Goal: Task Accomplishment & Management: Complete application form

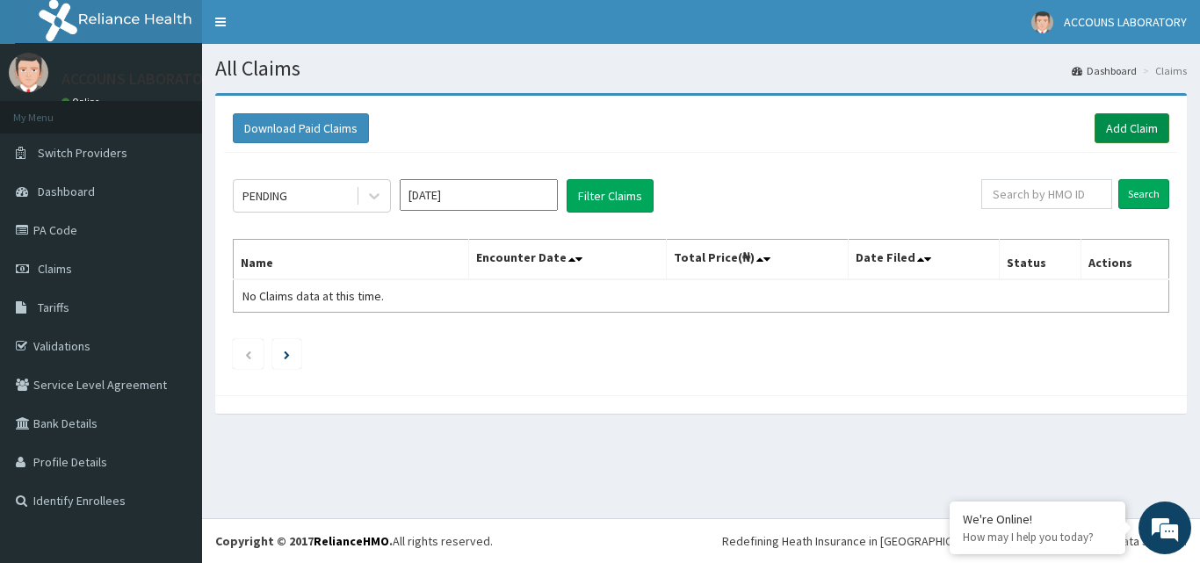
click at [1144, 132] on link "Add Claim" at bounding box center [1132, 128] width 75 height 30
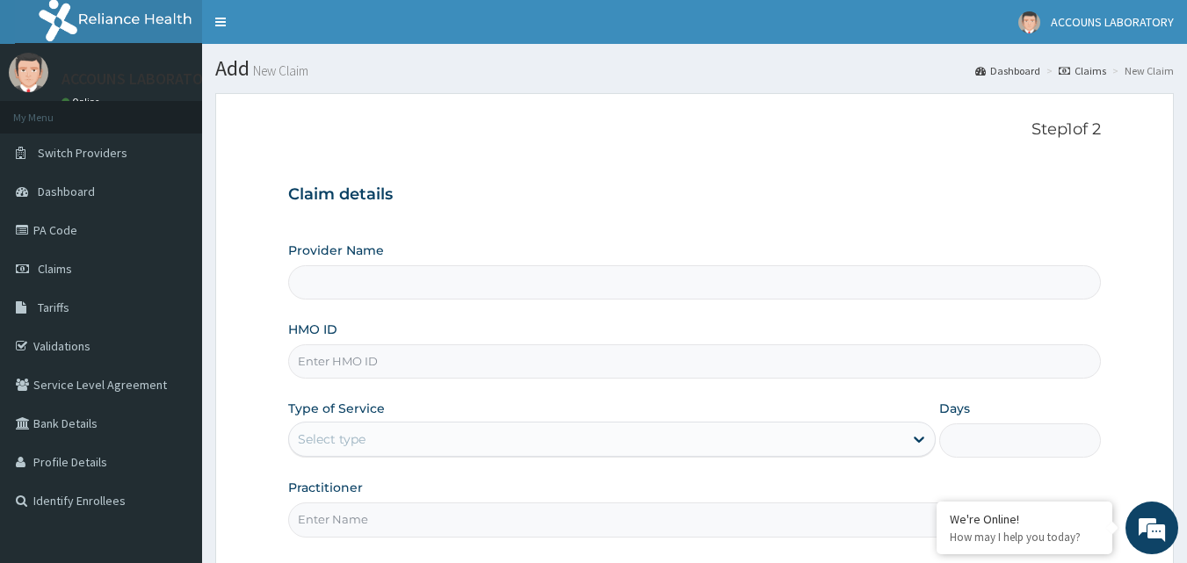
type input "ACOUNS LABORATORY - LEKKI"
click at [379, 365] on input "HMO ID" at bounding box center [695, 361] width 814 height 34
type input "MPP/10876/A"
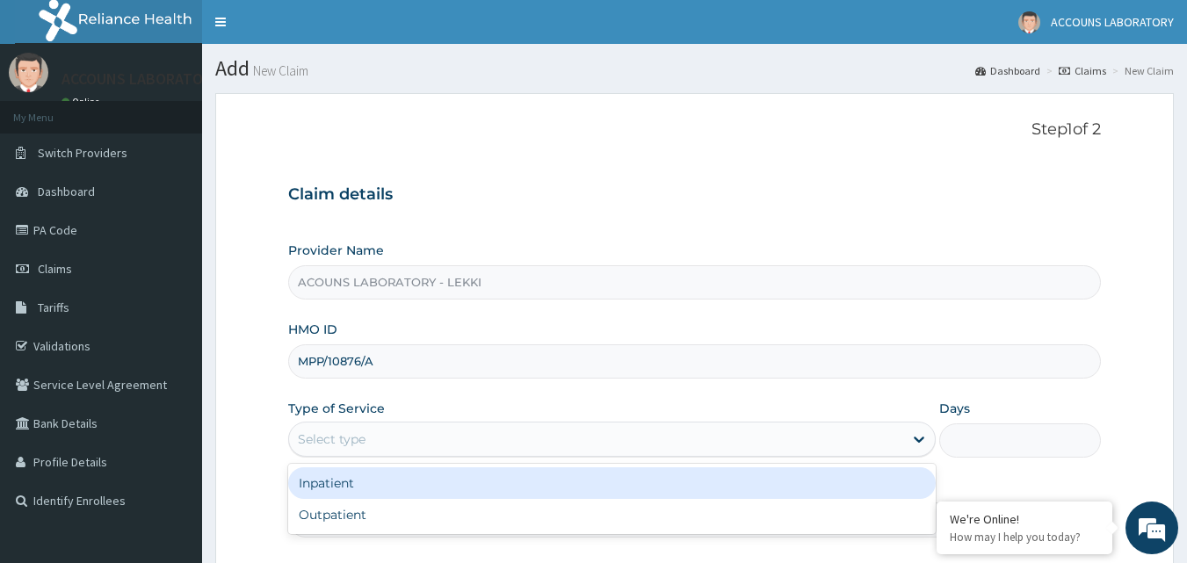
click at [362, 442] on div "Select type" at bounding box center [332, 439] width 68 height 18
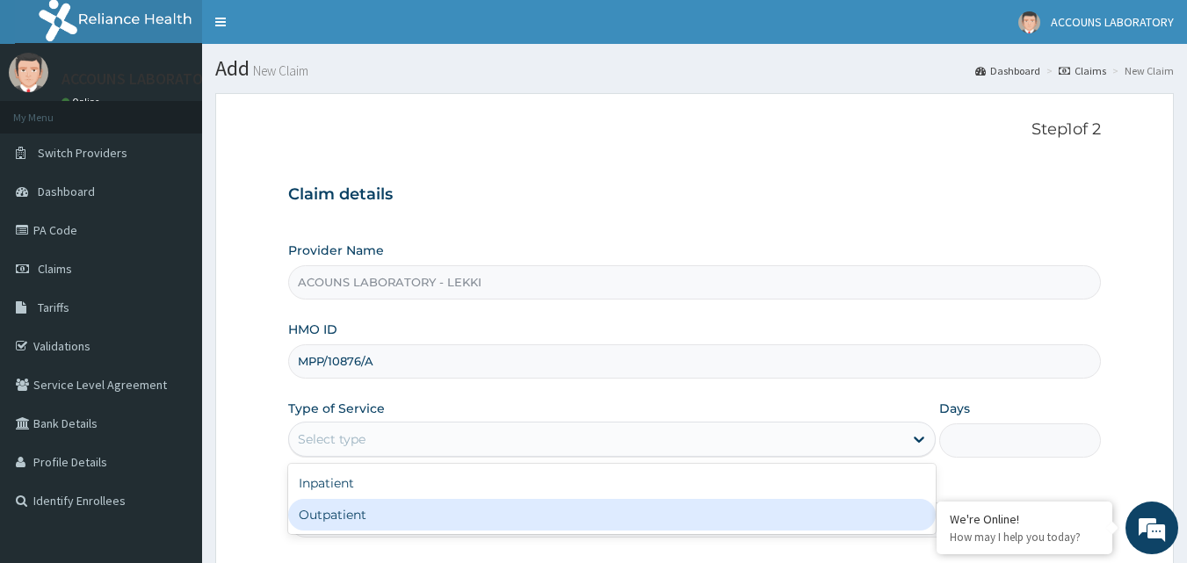
click at [364, 516] on div "Outpatient" at bounding box center [611, 515] width 647 height 32
type input "1"
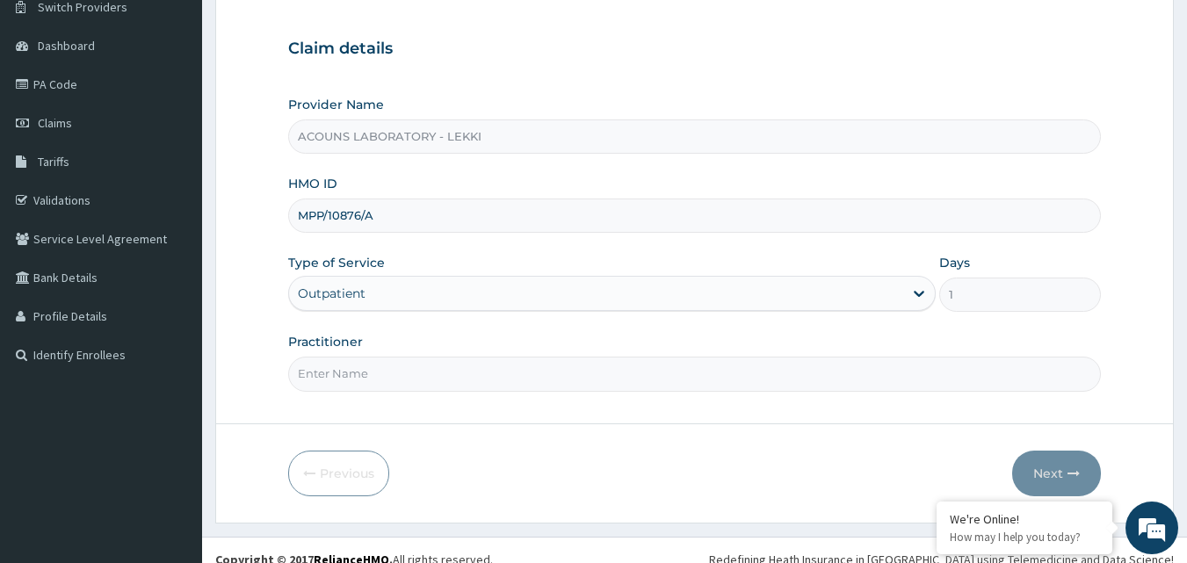
scroll to position [164, 0]
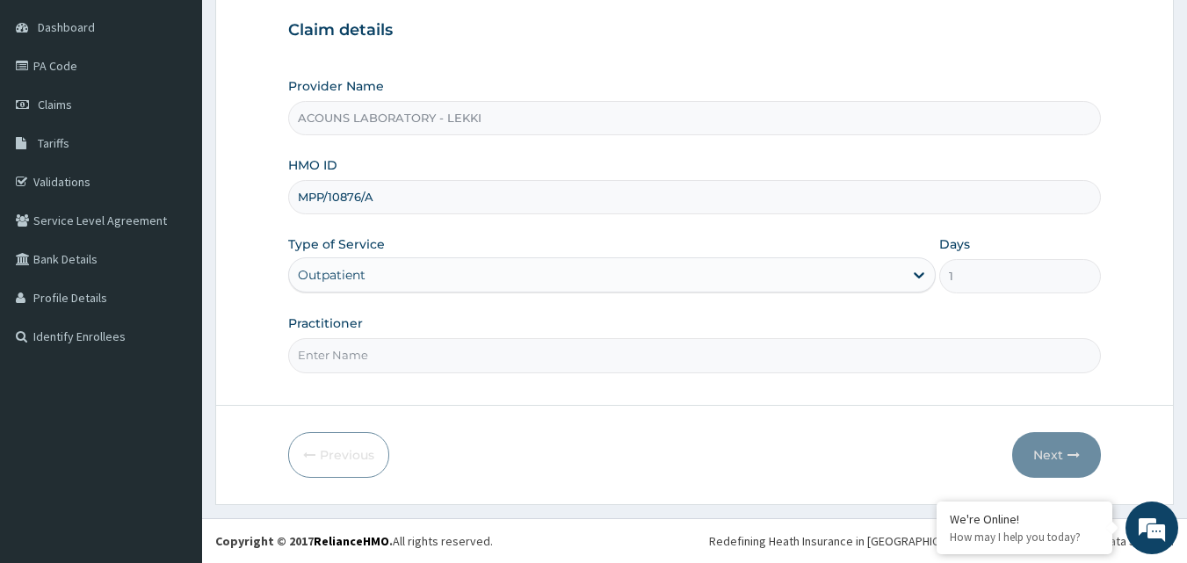
click at [400, 360] on input "Practitioner" at bounding box center [695, 355] width 814 height 34
type input "ACOUNS LAB"
click at [1057, 463] on button "Next" at bounding box center [1056, 455] width 89 height 46
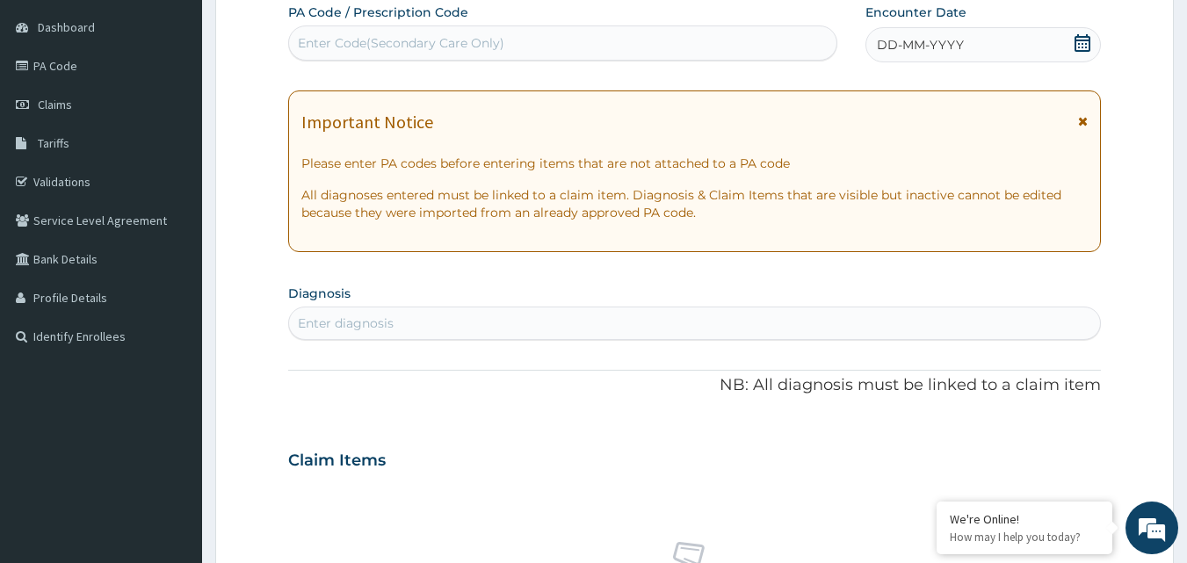
click at [1057, 463] on div "Claim Items" at bounding box center [695, 457] width 814 height 46
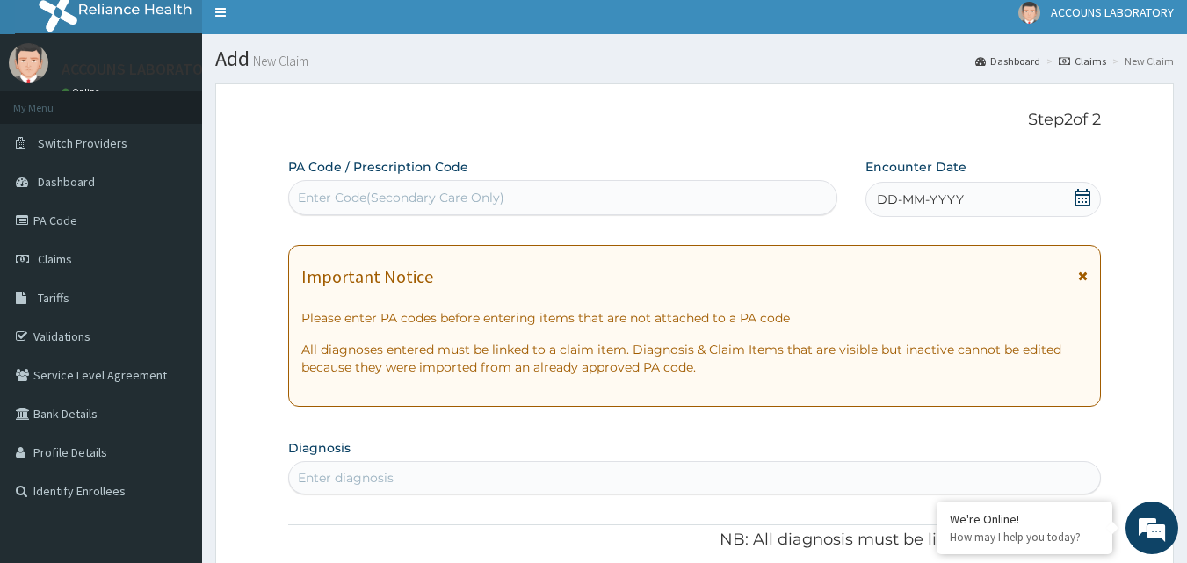
scroll to position [0, 0]
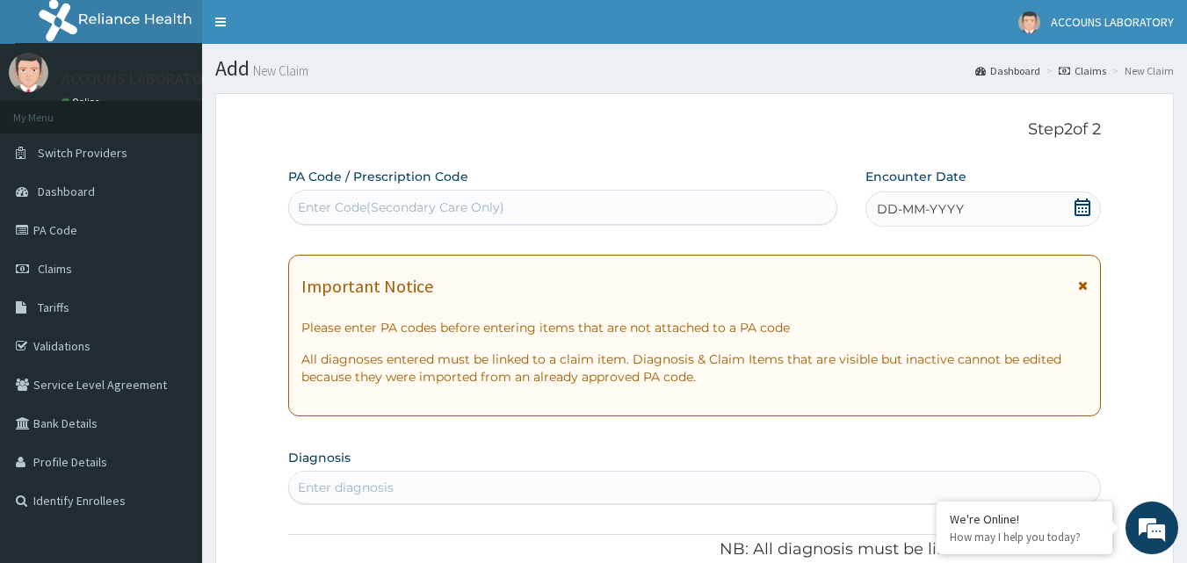
click at [455, 203] on div "Enter Code(Secondary Care Only)" at bounding box center [401, 208] width 206 height 18
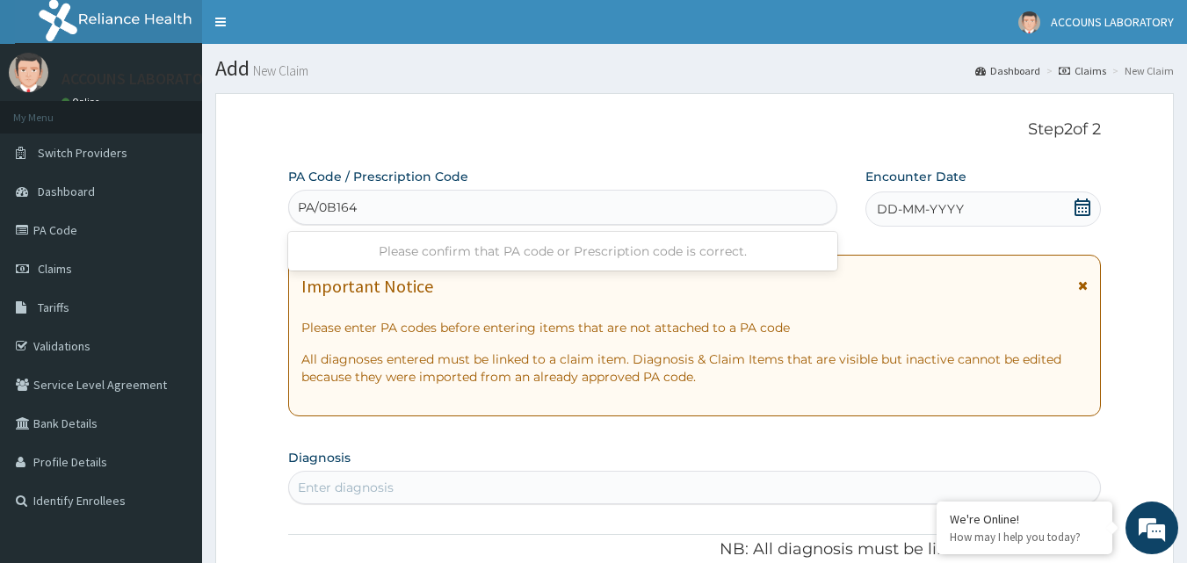
type input "PA/0B164F"
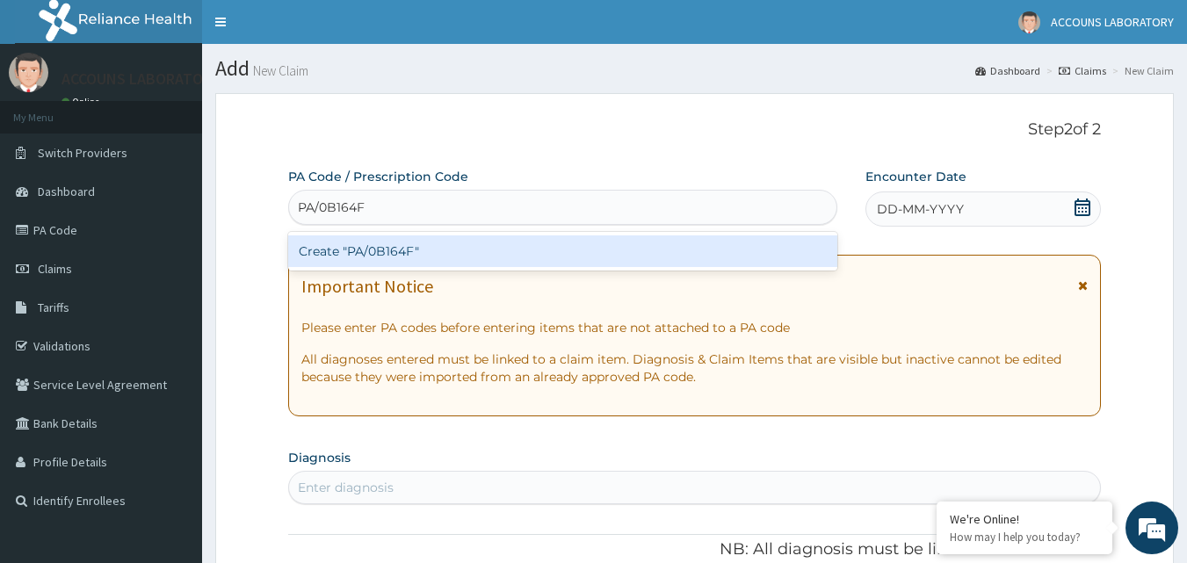
click at [455, 242] on div "Create "PA/0B164F"" at bounding box center [563, 251] width 550 height 32
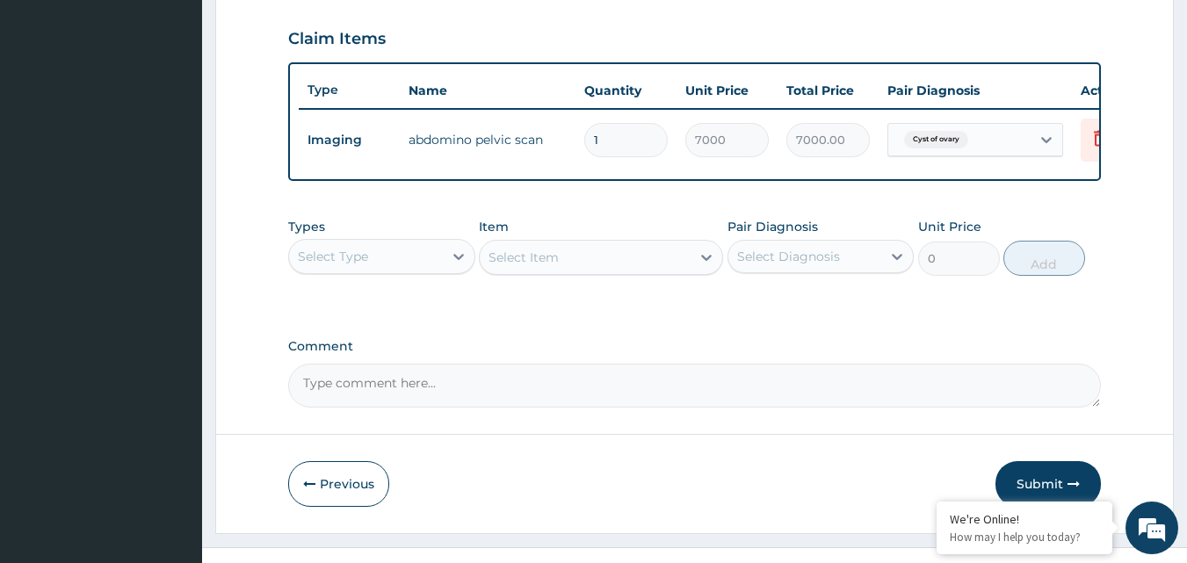
scroll to position [633, 0]
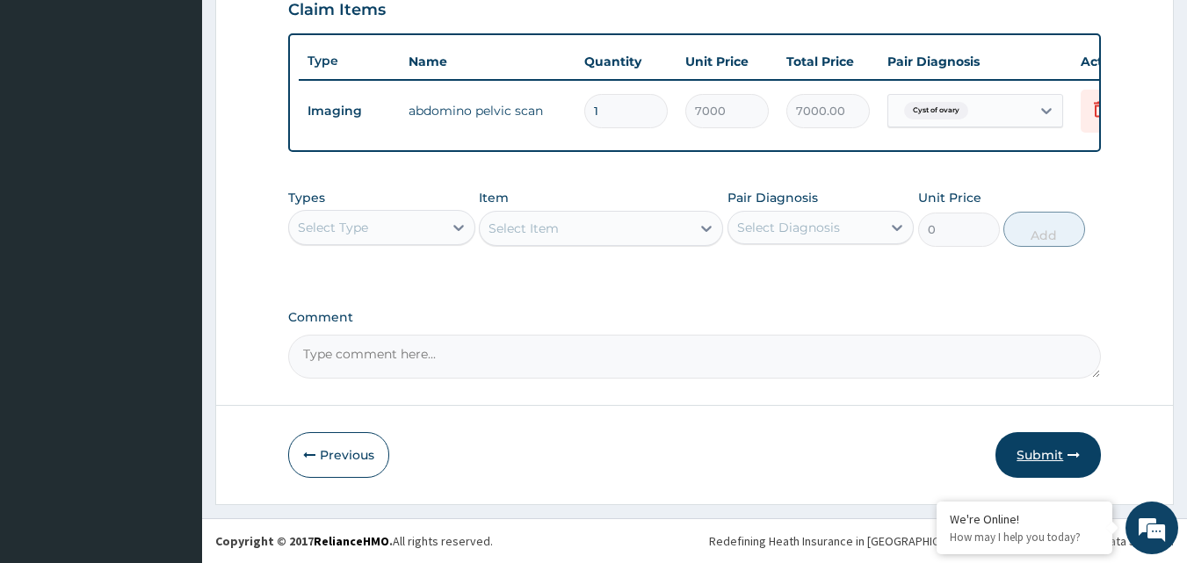
click at [1038, 449] on button "Submit" at bounding box center [1047, 455] width 105 height 46
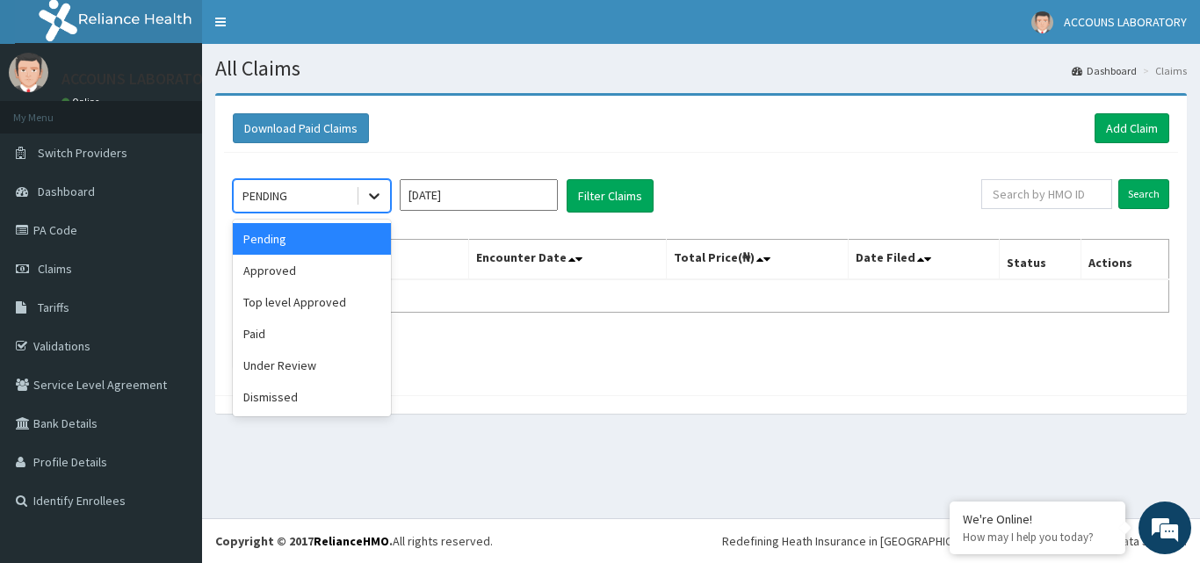
click at [371, 196] on icon at bounding box center [374, 197] width 11 height 6
click at [336, 246] on div "Pending" at bounding box center [312, 239] width 158 height 32
click at [373, 191] on icon at bounding box center [374, 196] width 18 height 18
click at [332, 267] on div "Approved" at bounding box center [312, 271] width 158 height 32
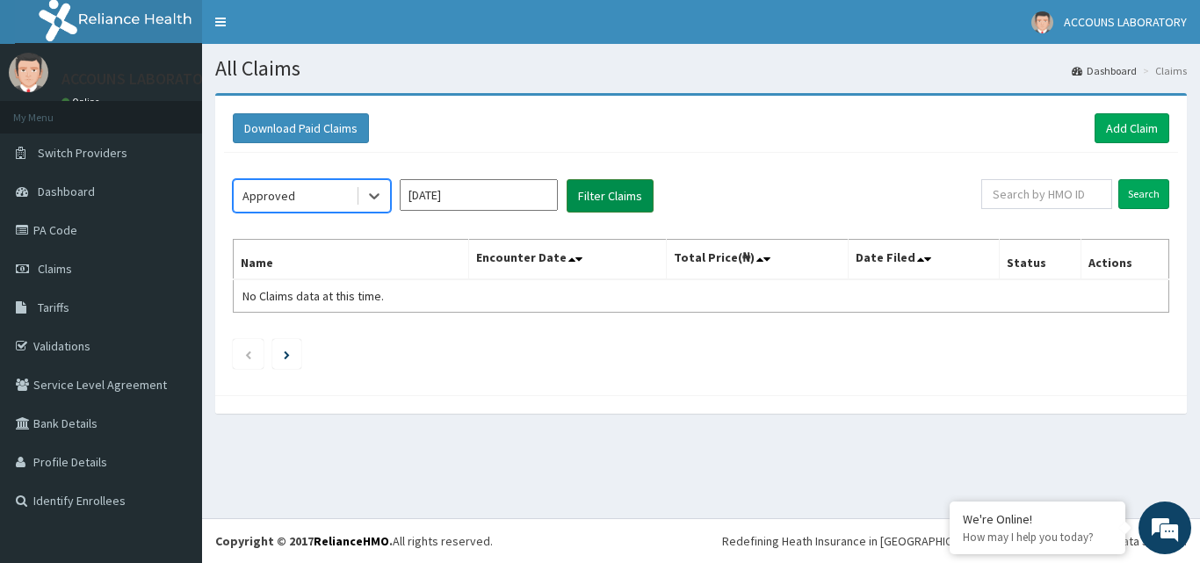
click at [617, 194] on button "Filter Claims" at bounding box center [610, 195] width 87 height 33
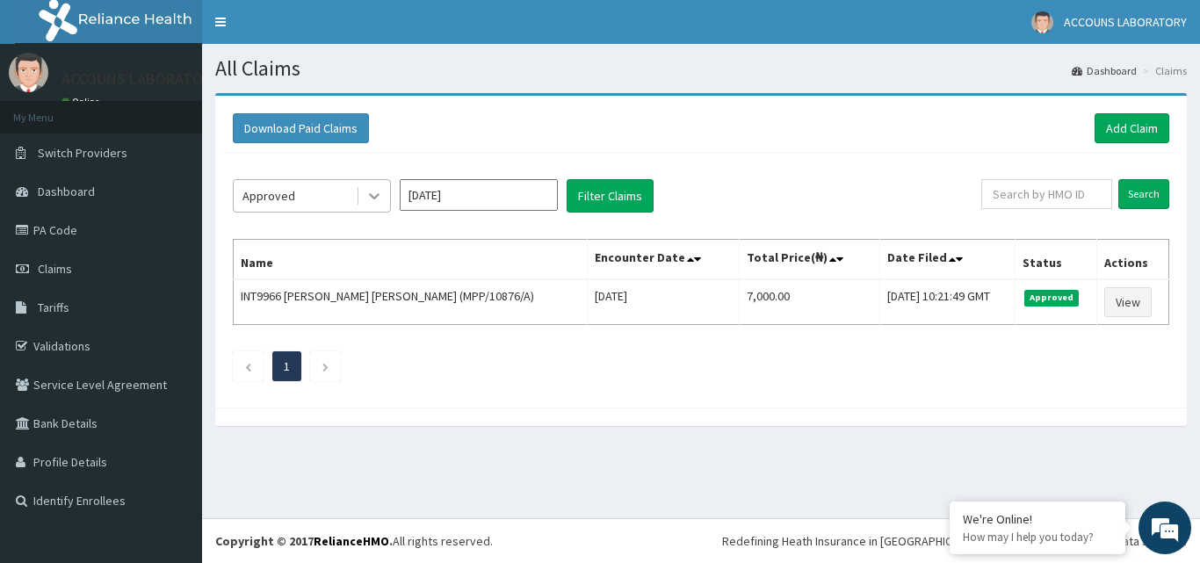
click at [375, 194] on icon at bounding box center [374, 196] width 18 height 18
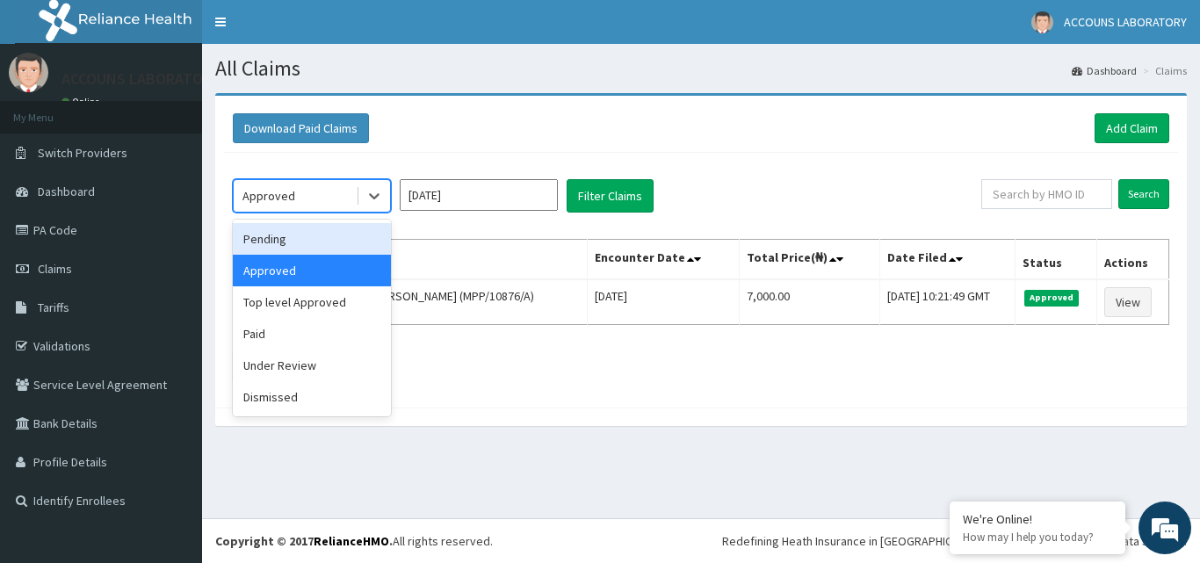
click at [294, 242] on div "Pending" at bounding box center [312, 239] width 158 height 32
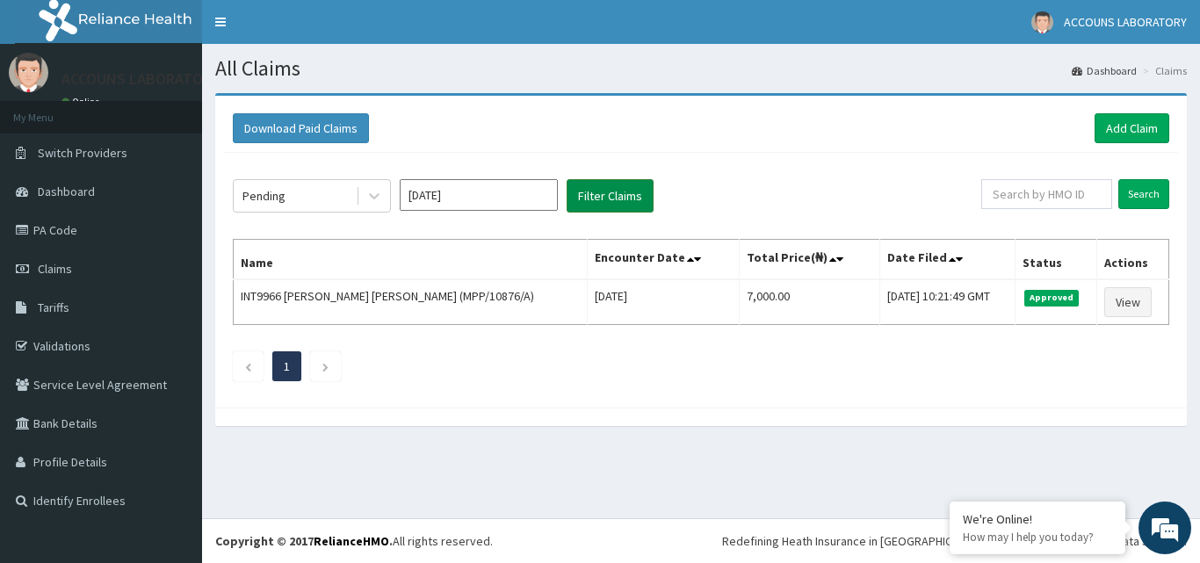
click at [611, 204] on button "Filter Claims" at bounding box center [610, 195] width 87 height 33
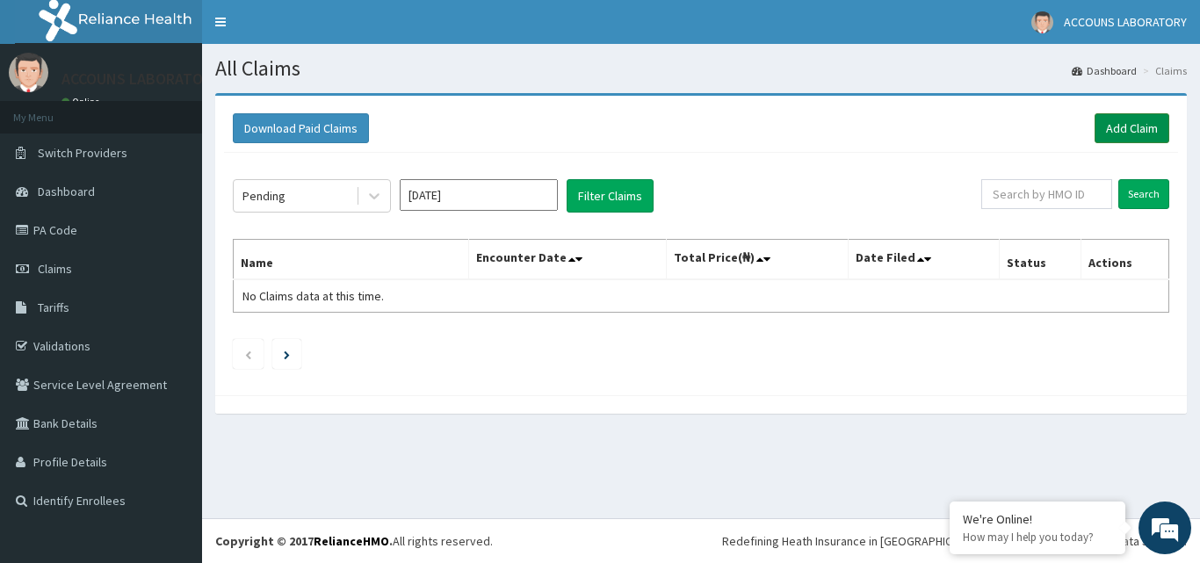
click at [1109, 137] on link "Add Claim" at bounding box center [1132, 128] width 75 height 30
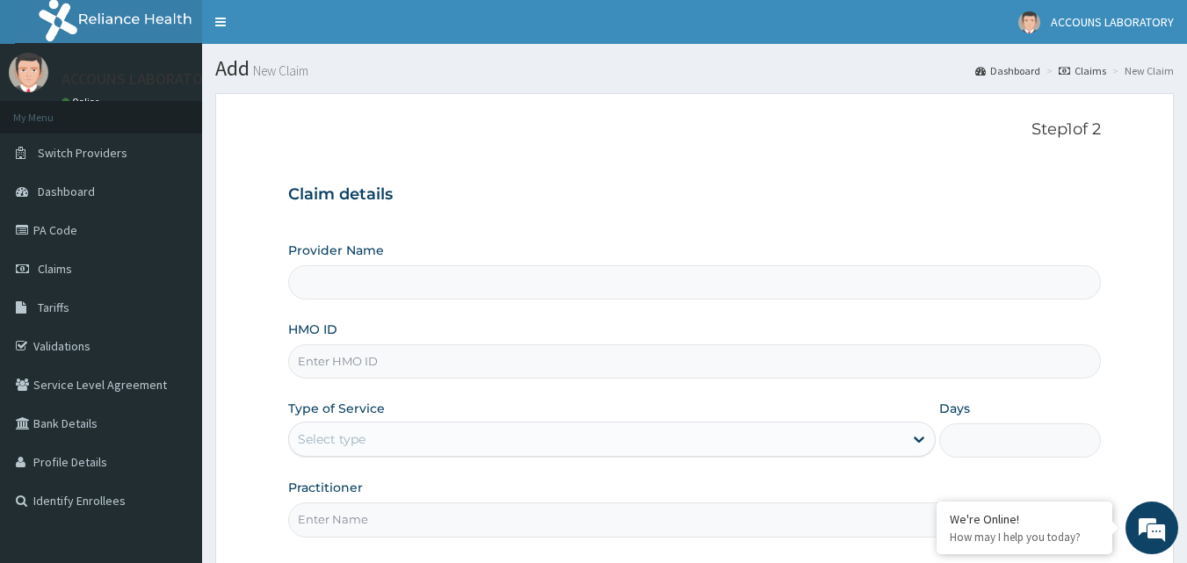
type input "ACOUNS LABORATORY - LEKKI"
click at [380, 353] on input "HMO ID" at bounding box center [695, 361] width 814 height 34
type input "KWL/10053/A"
click at [376, 436] on div "Select type" at bounding box center [596, 439] width 614 height 28
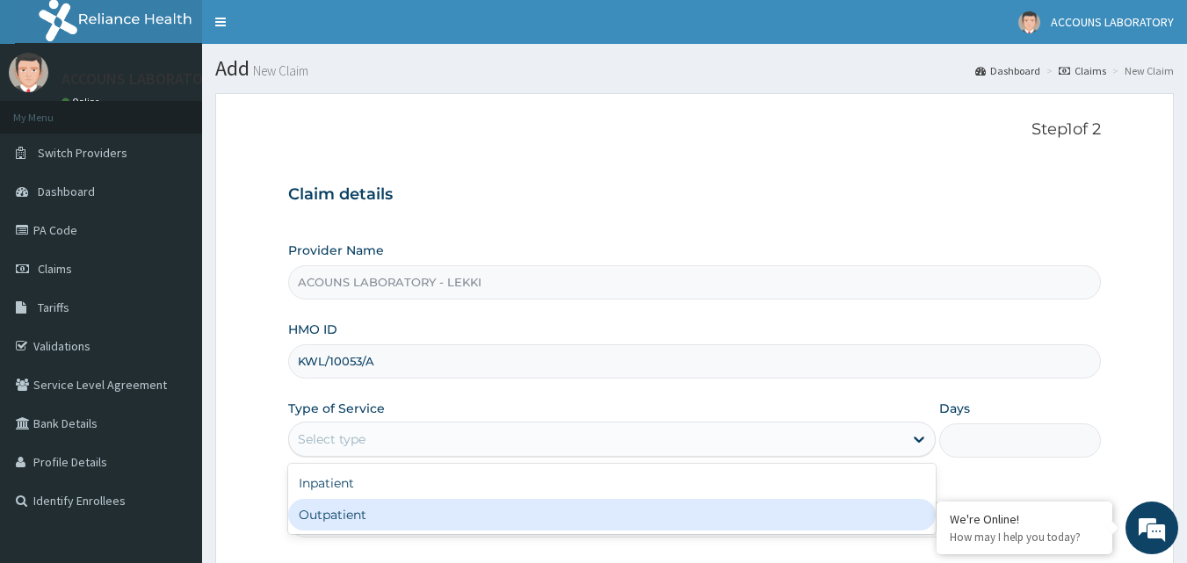
click at [374, 510] on div "Outpatient" at bounding box center [611, 515] width 647 height 32
type input "1"
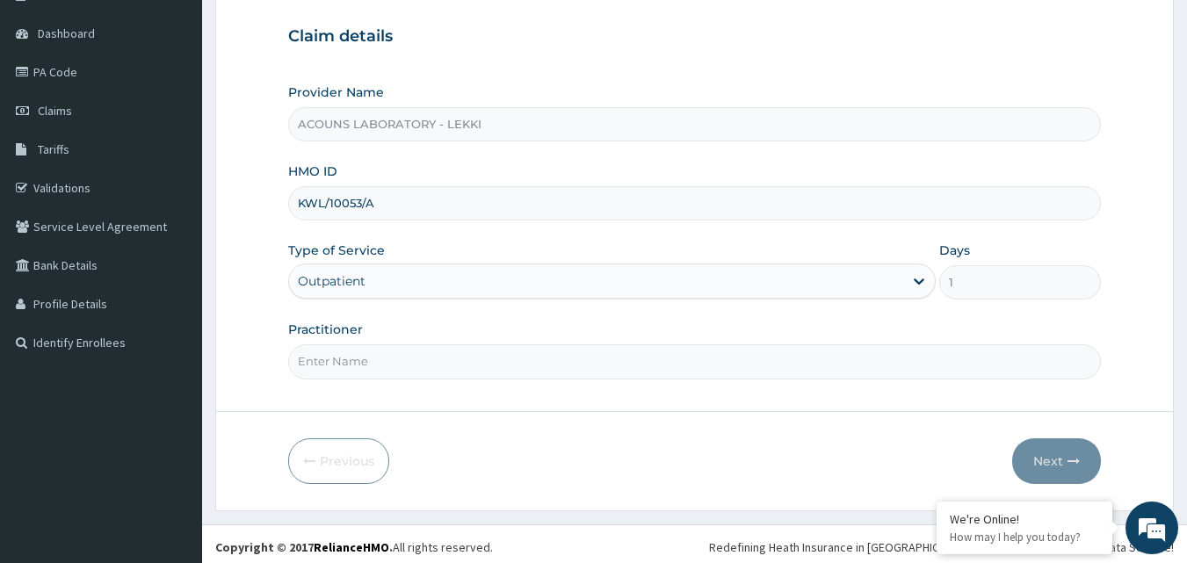
scroll to position [164, 0]
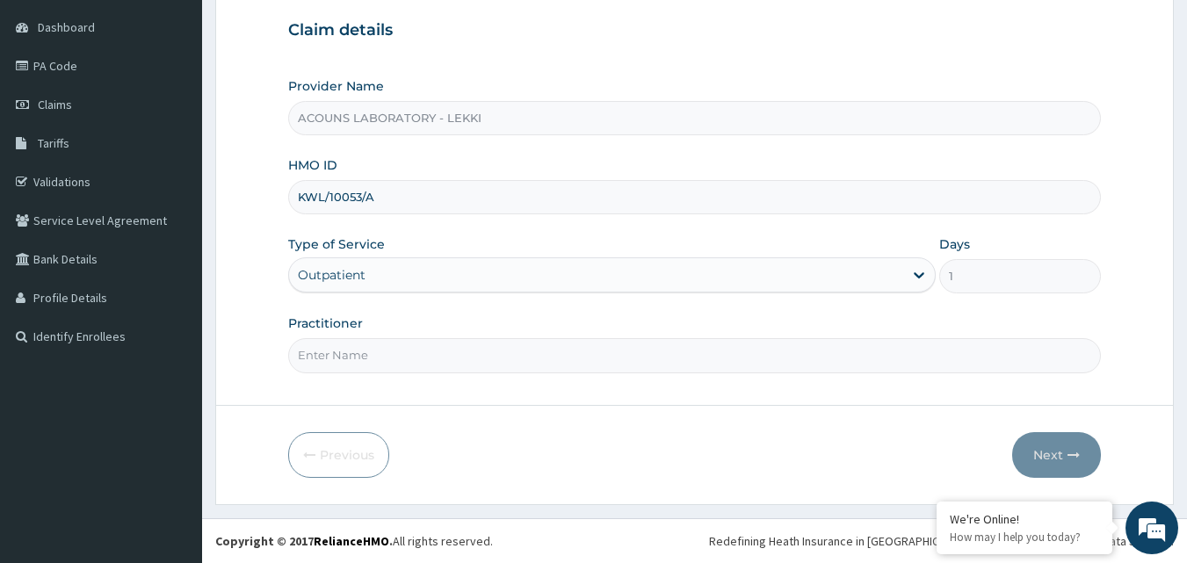
click at [376, 351] on input "Practitioner" at bounding box center [695, 355] width 814 height 34
type input "ACOUNS LAB"
click at [966, 242] on label "Days" at bounding box center [954, 244] width 31 height 18
click at [1053, 452] on button "Next" at bounding box center [1056, 455] width 89 height 46
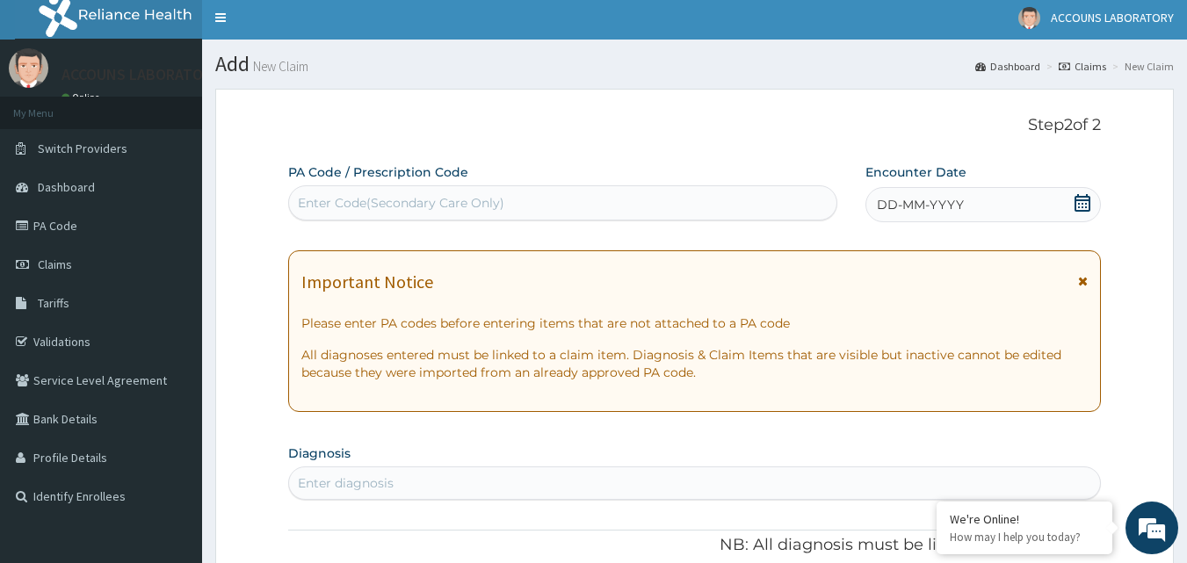
scroll to position [0, 0]
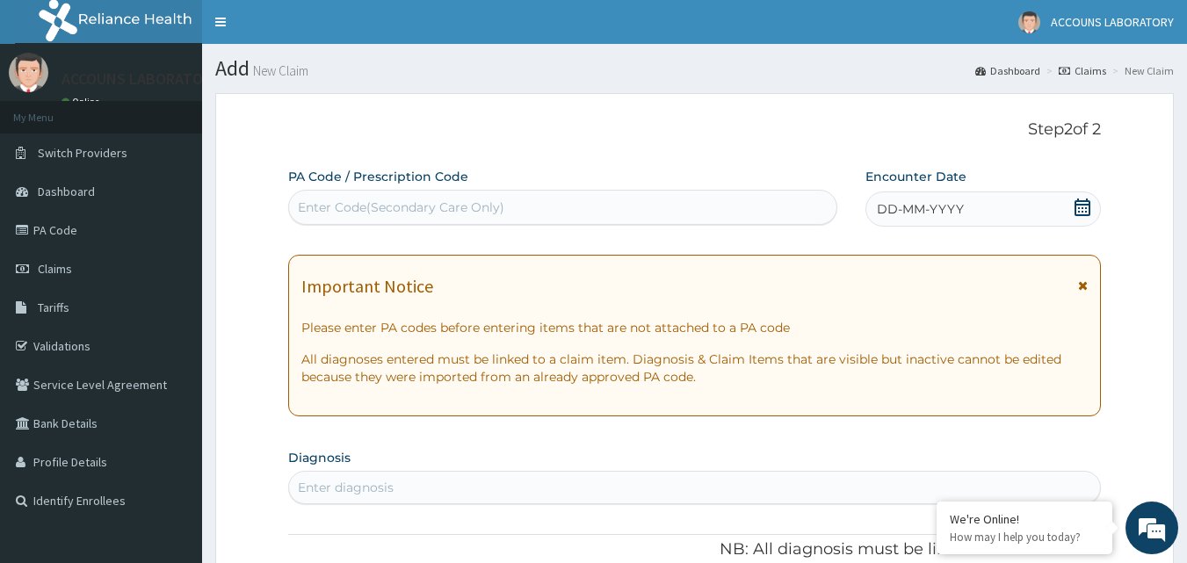
click at [431, 201] on div "Enter Code(Secondary Care Only)" at bounding box center [401, 208] width 206 height 18
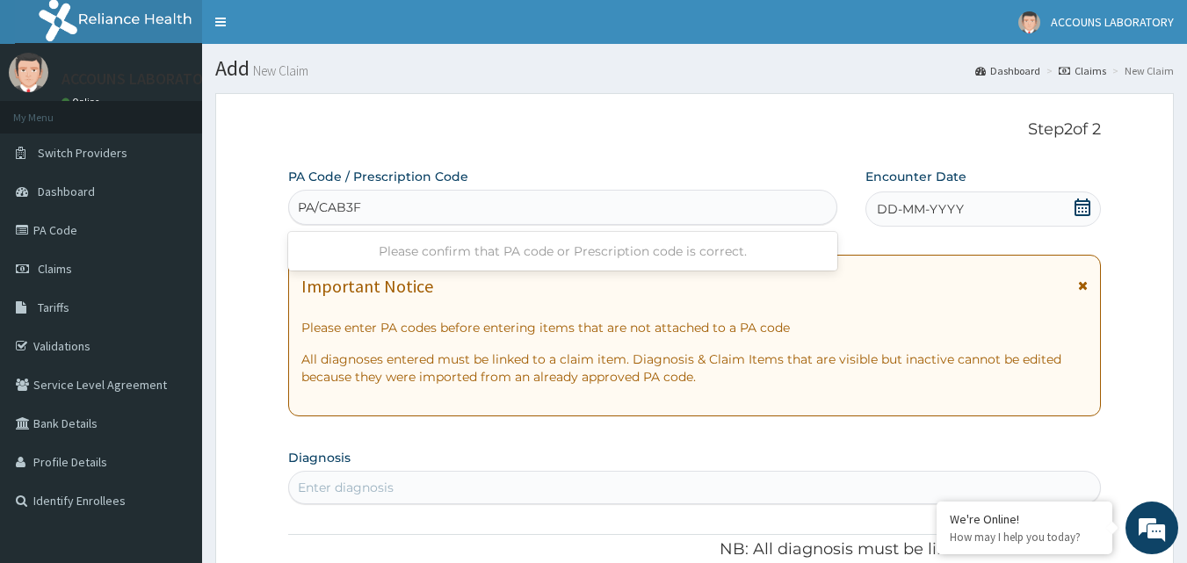
type input "PA/CAB3F0"
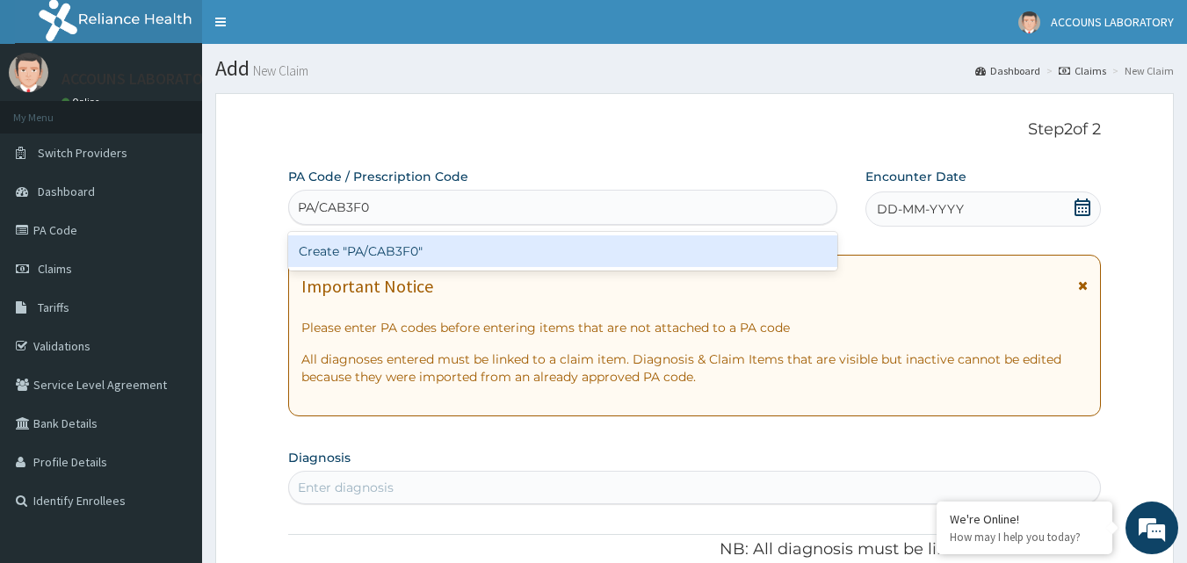
click at [424, 258] on div "Create "PA/CAB3F0"" at bounding box center [563, 251] width 550 height 32
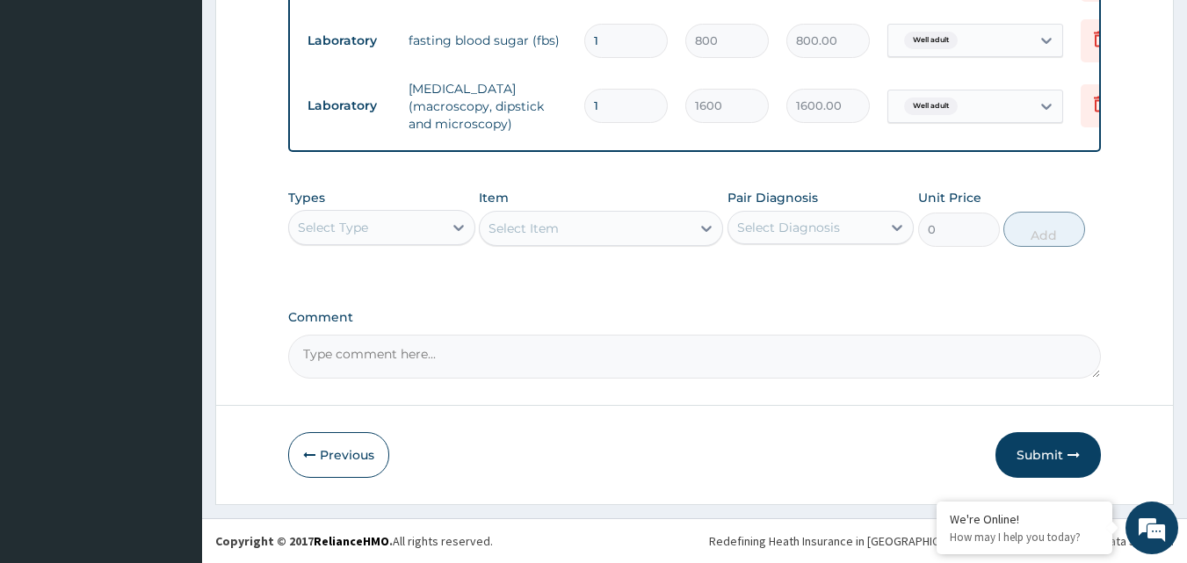
scroll to position [764, 0]
click at [1042, 452] on button "Submit" at bounding box center [1047, 455] width 105 height 46
